Goal: Information Seeking & Learning: Learn about a topic

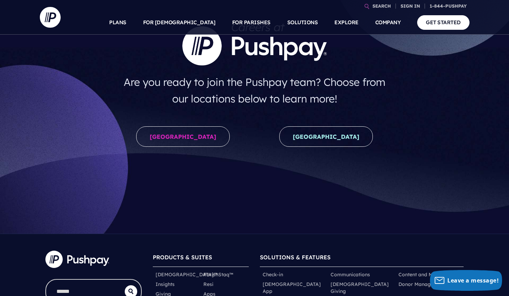
scroll to position [69, 0]
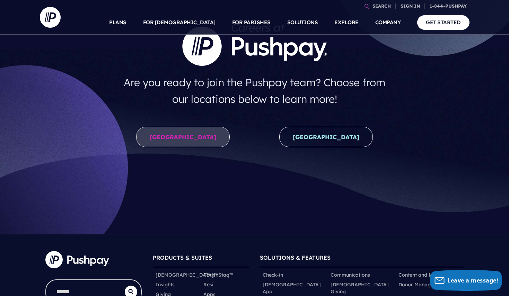
click at [186, 129] on link "[GEOGRAPHIC_DATA]" at bounding box center [182, 137] width 93 height 20
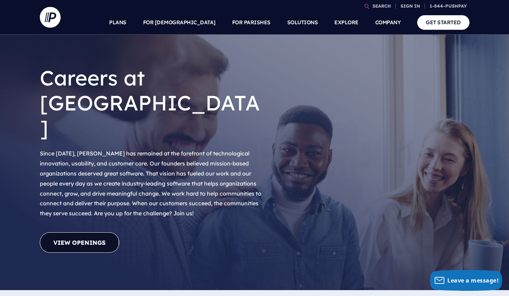
click at [80, 232] on link "View Openings" at bounding box center [79, 242] width 79 height 20
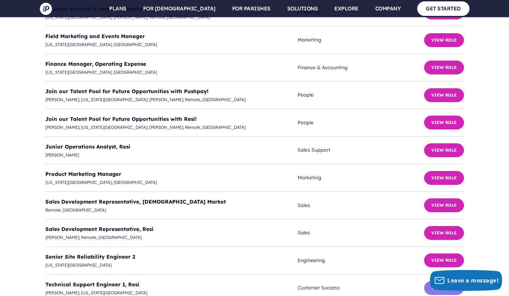
scroll to position [1849, 0]
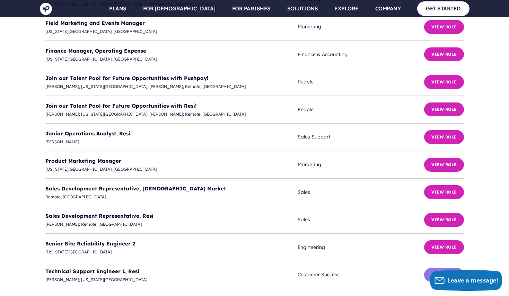
click at [442, 268] on button "View Role" at bounding box center [444, 275] width 40 height 14
